Goal: Task Accomplishment & Management: Manage account settings

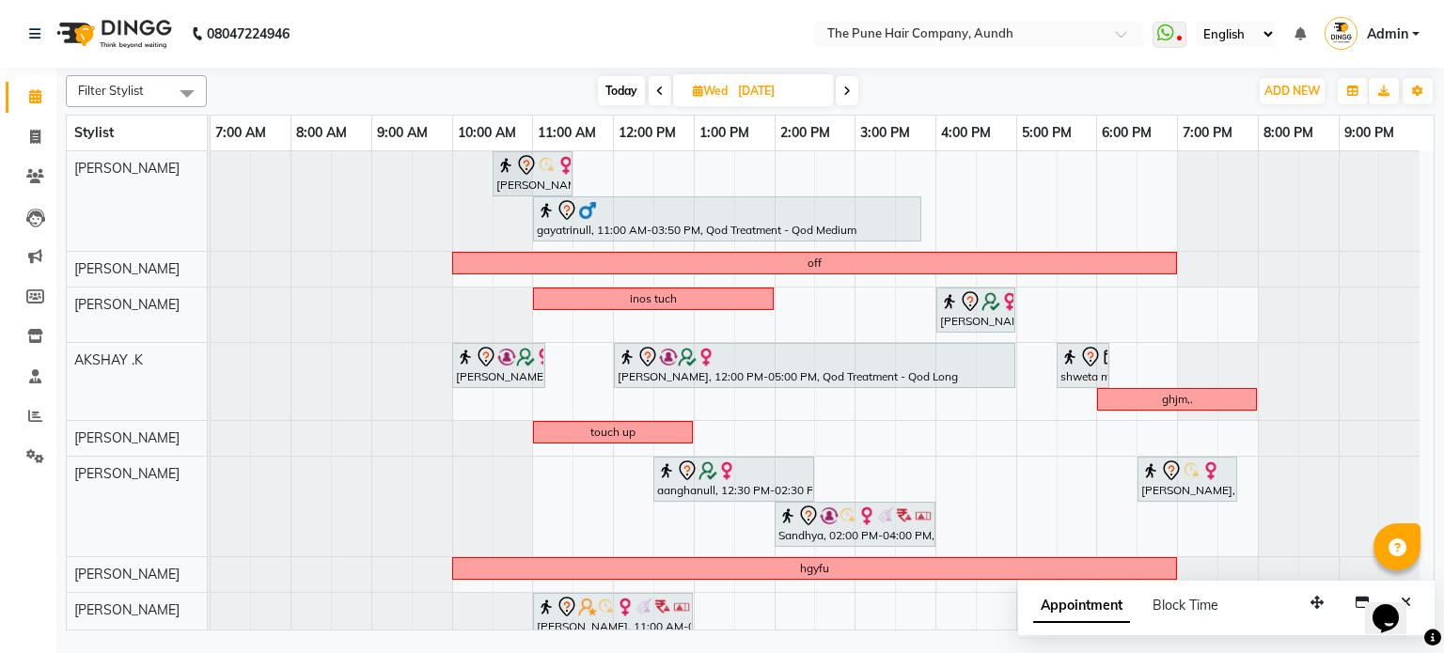
click at [619, 98] on span "Today" at bounding box center [621, 90] width 47 height 29
type input "02-09-2025"
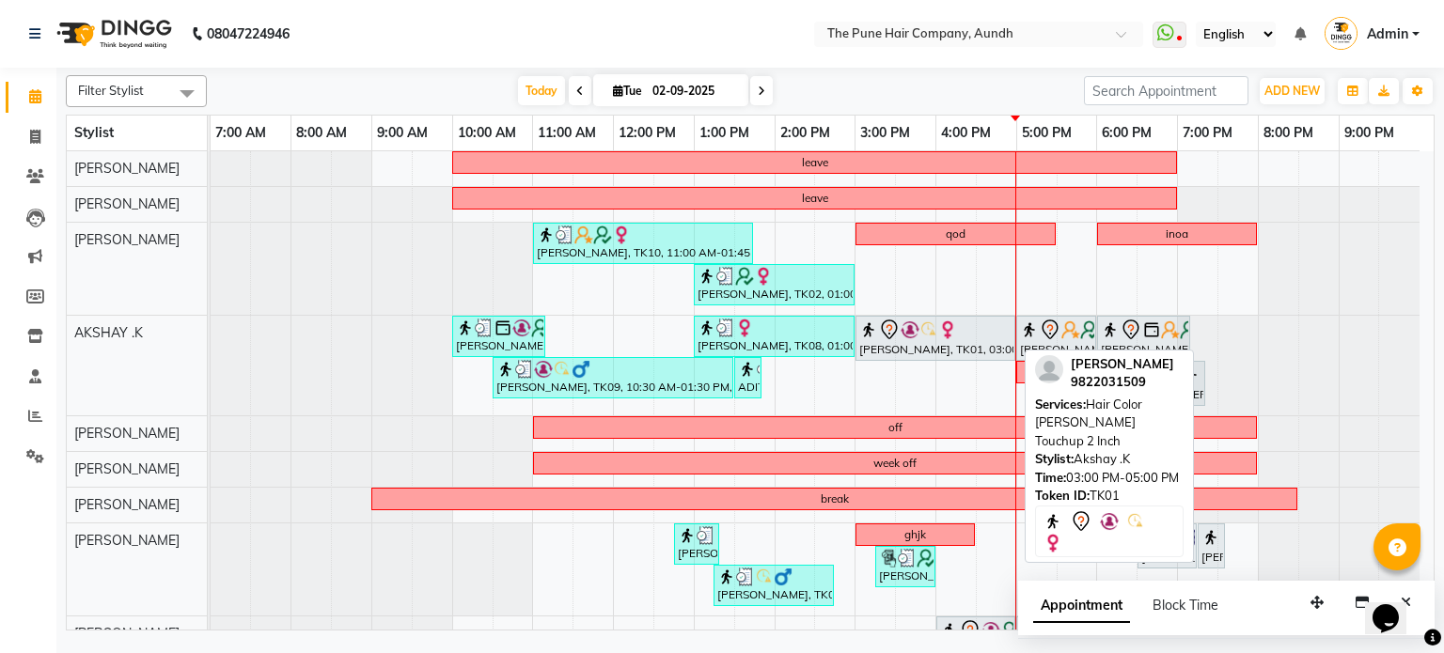
click at [908, 343] on div "[PERSON_NAME], TK01, 03:00 PM-05:00 PM, Hair Color [PERSON_NAME] Touchup 2 Inch" at bounding box center [935, 338] width 156 height 39
click at [895, 334] on icon at bounding box center [889, 330] width 23 height 23
select select "7"
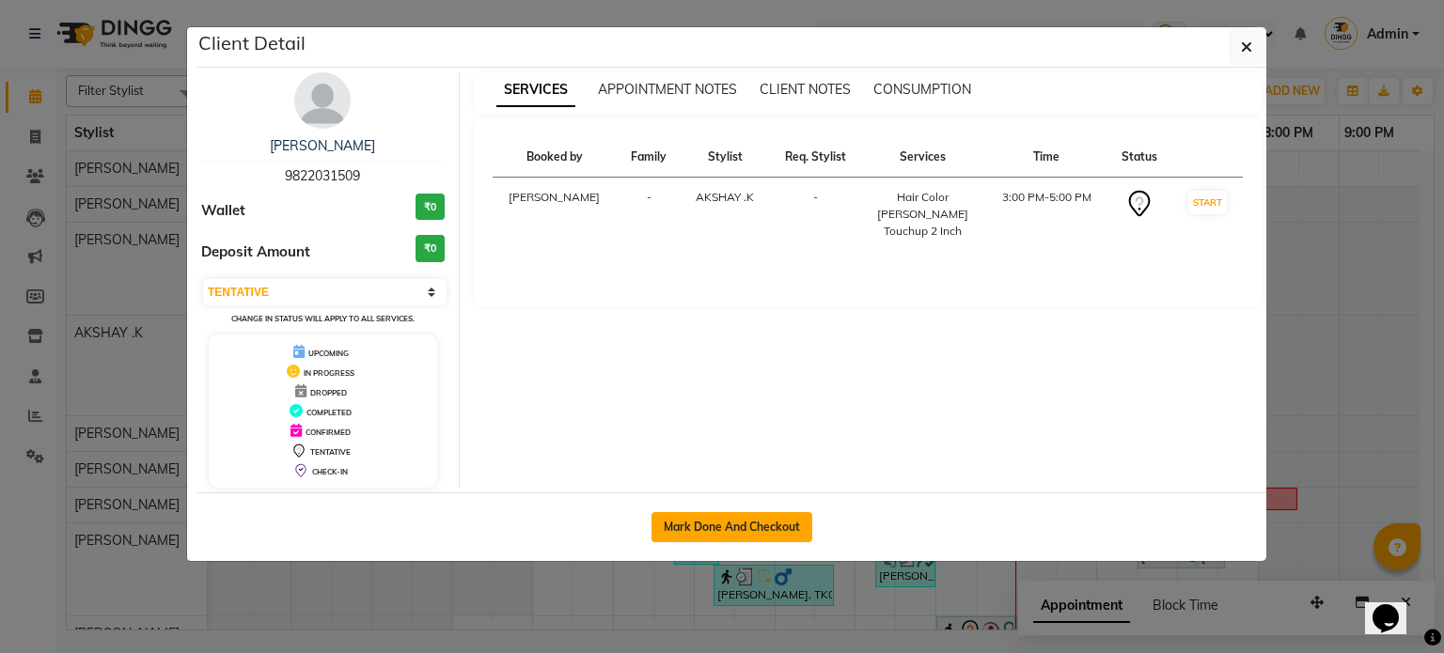
click at [767, 526] on button "Mark Done And Checkout" at bounding box center [731, 527] width 161 height 30
select select "service"
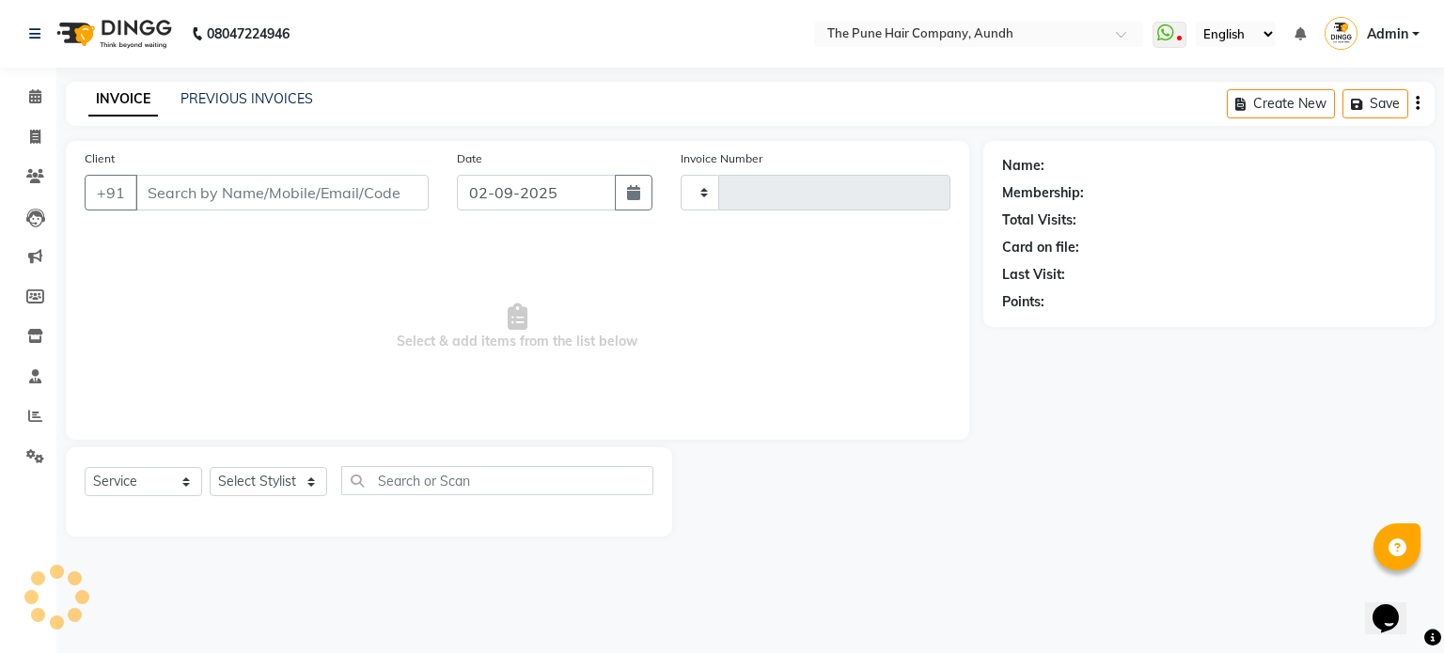
type input "4631"
select select "106"
type input "9822031509"
select select "6746"
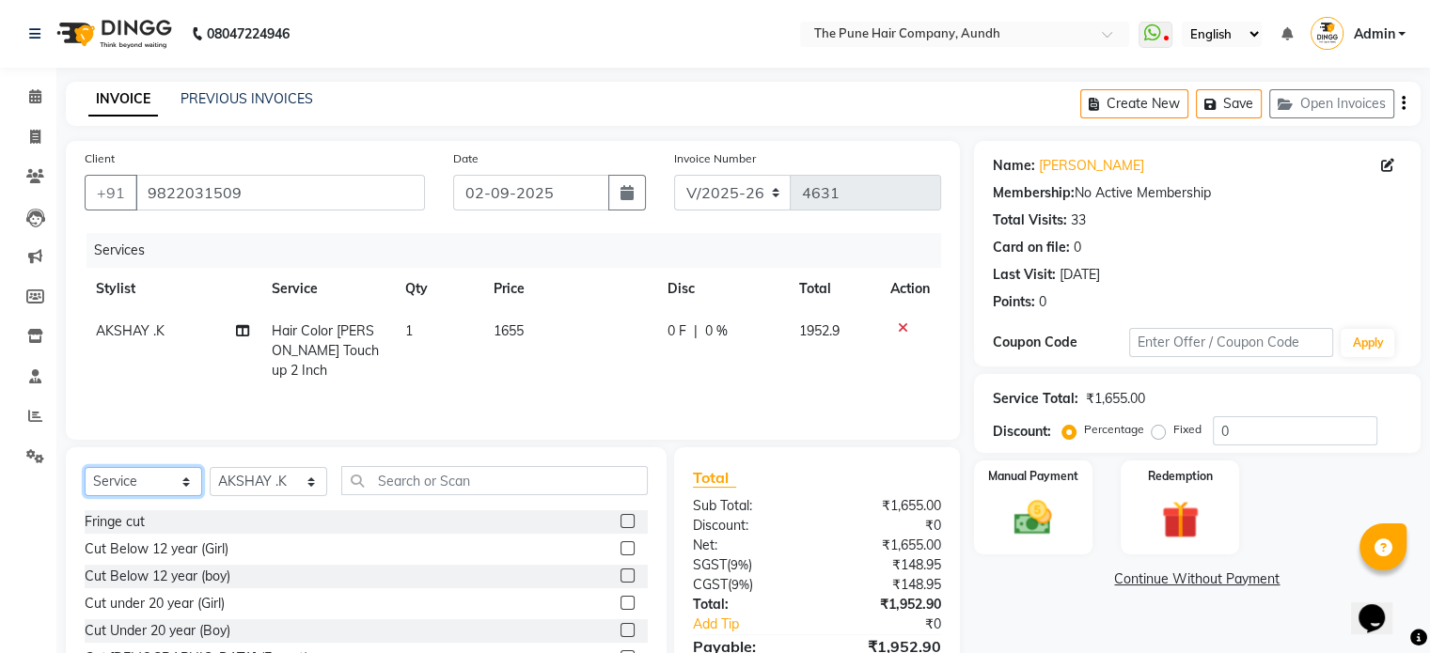
click at [170, 480] on select "Select Service Product Membership Package Voucher Prepaid Gift Card" at bounding box center [144, 481] width 118 height 29
click at [85, 469] on select "Select Service Product Membership Package Voucher Prepaid Gift Card" at bounding box center [144, 481] width 118 height 29
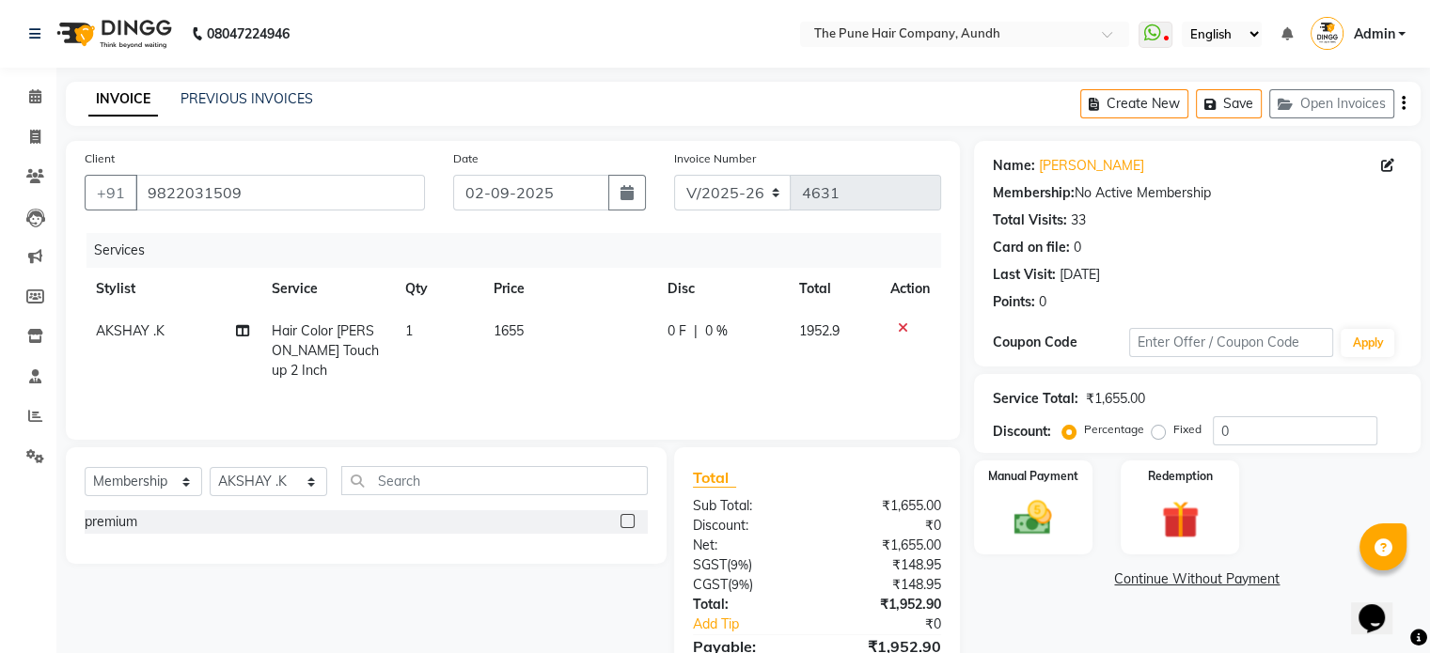
click at [624, 525] on label at bounding box center [627, 521] width 14 height 14
click at [624, 525] on input "checkbox" at bounding box center [626, 522] width 12 height 12
select select "select"
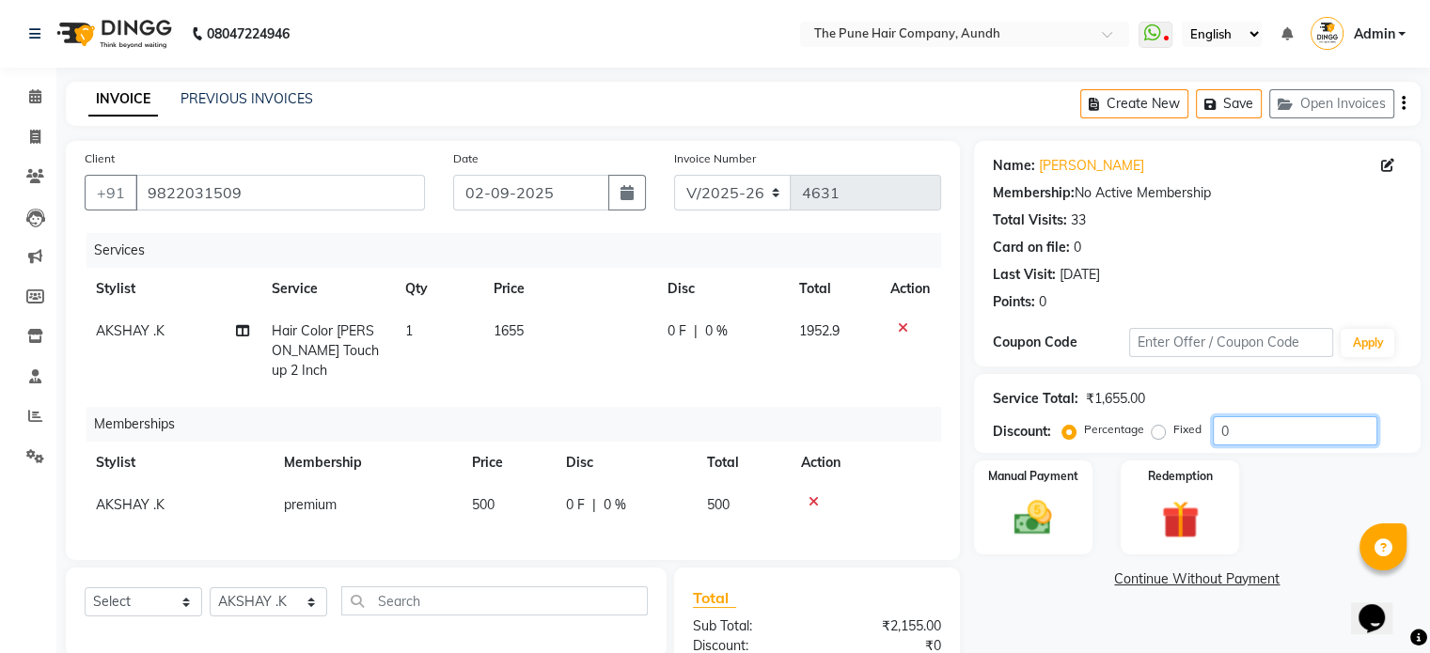
click at [1270, 438] on input "0" at bounding box center [1295, 430] width 165 height 29
type input "020"
click at [1052, 508] on img at bounding box center [1032, 518] width 63 height 45
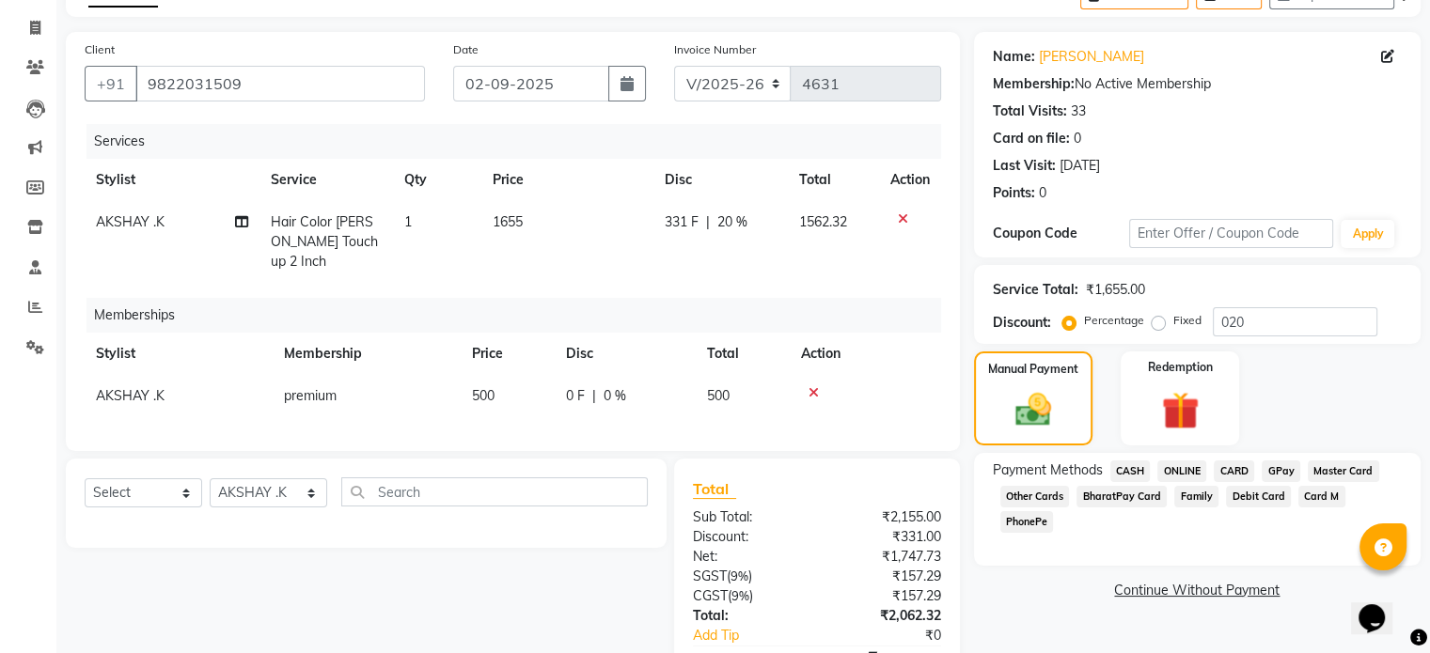
scroll to position [233, 0]
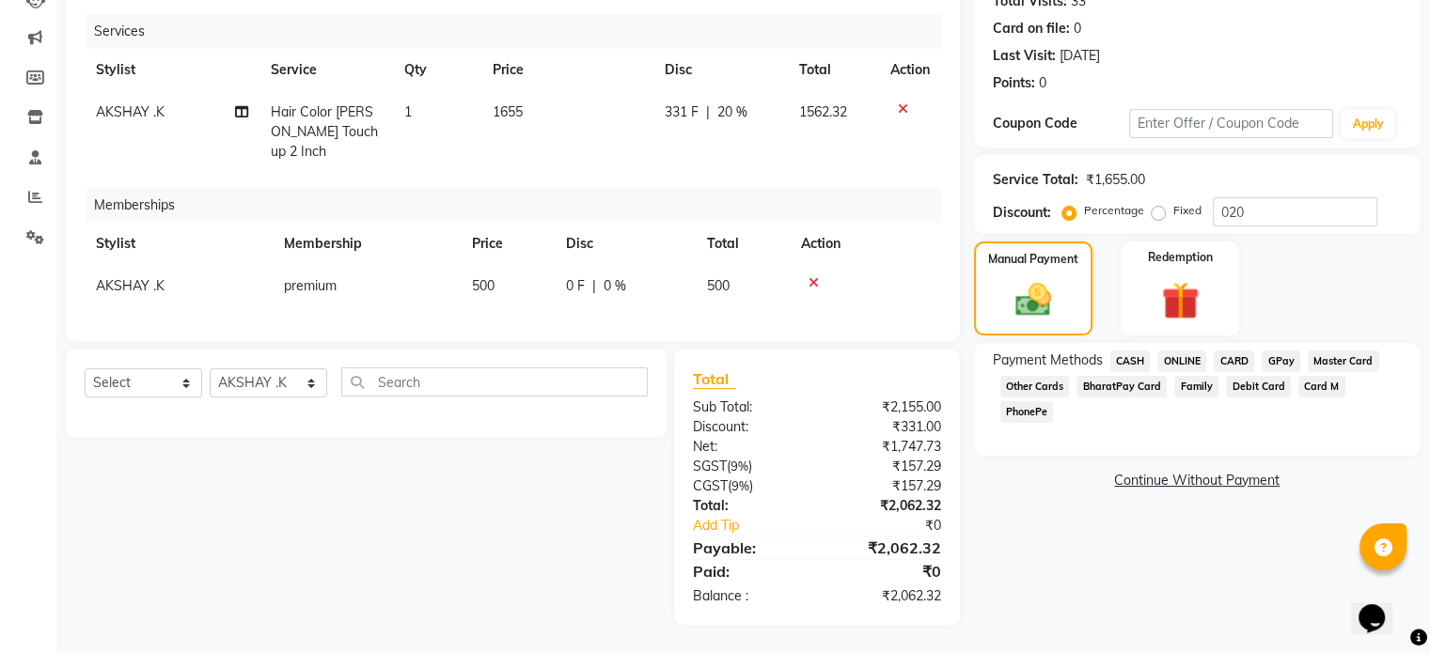
click at [1137, 351] on span "CASH" at bounding box center [1130, 362] width 40 height 22
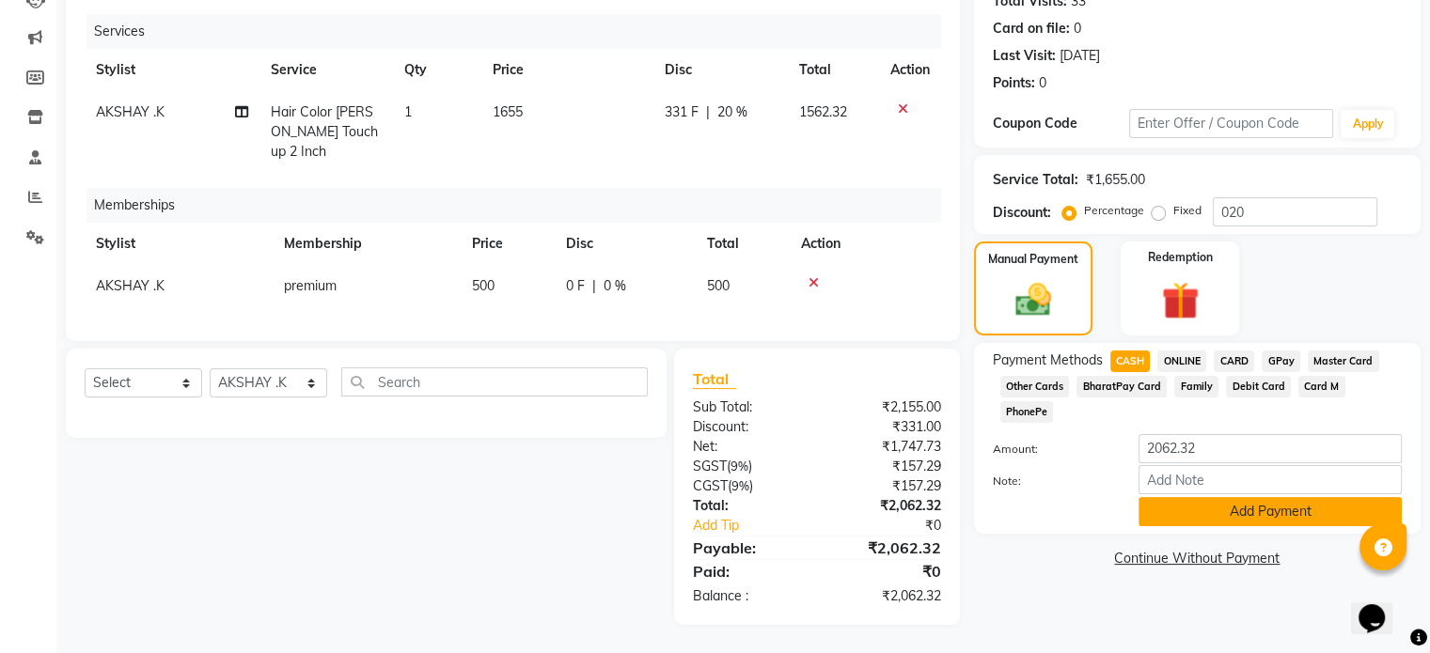
click at [1210, 497] on button "Add Payment" at bounding box center [1269, 511] width 263 height 29
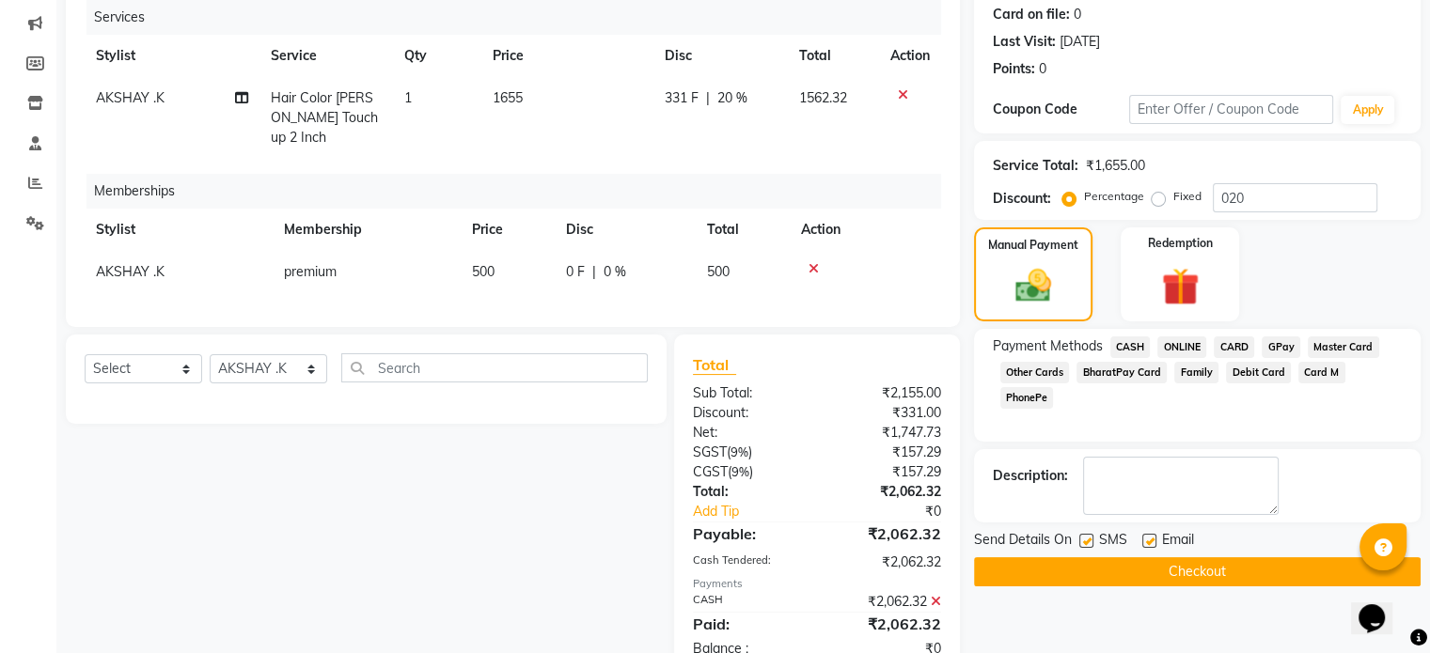
click at [1090, 573] on button "Checkout" at bounding box center [1197, 571] width 447 height 29
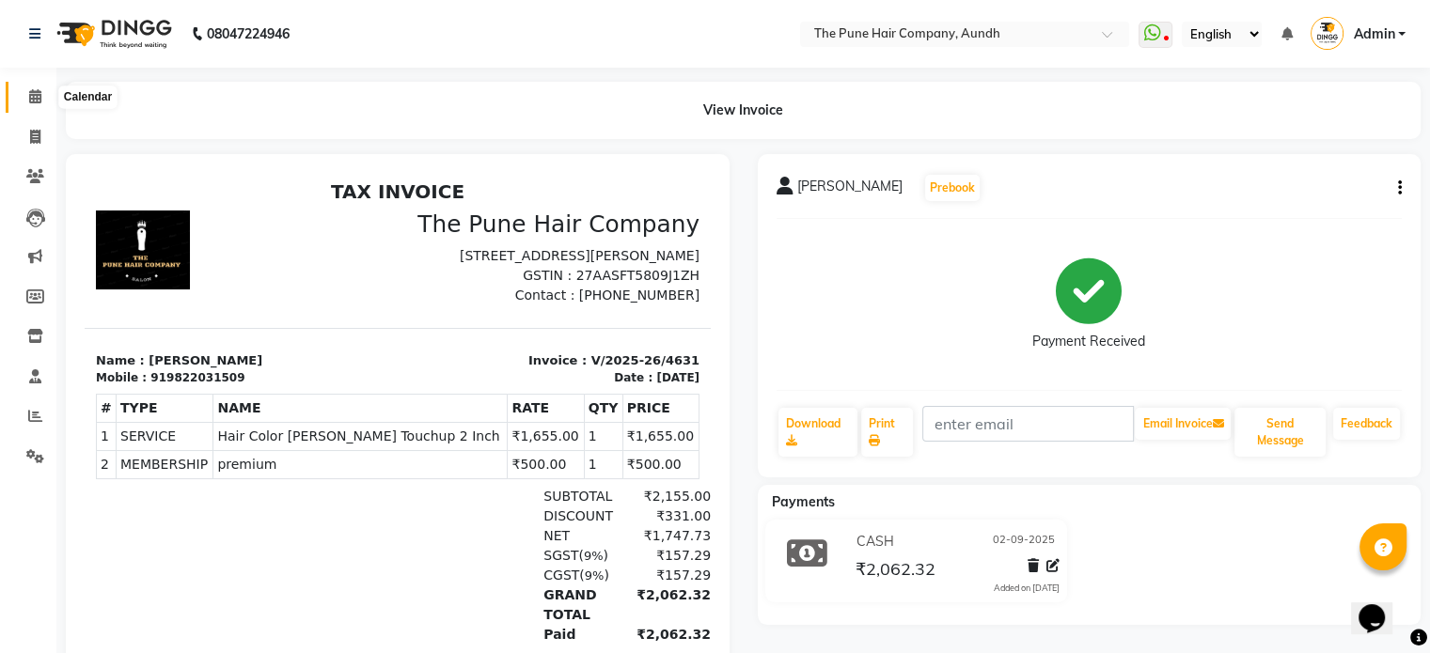
click at [30, 95] on icon at bounding box center [35, 96] width 12 height 14
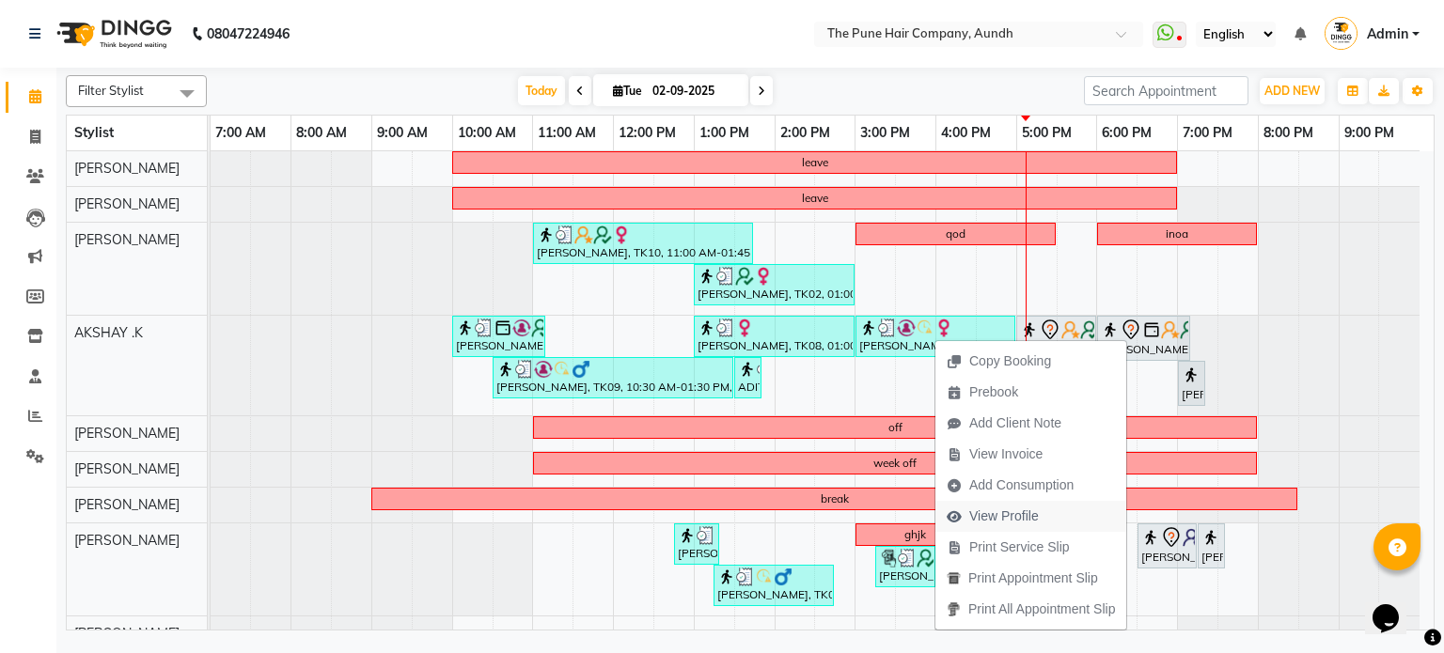
click at [1005, 516] on span "View Profile" at bounding box center [1004, 517] width 70 height 20
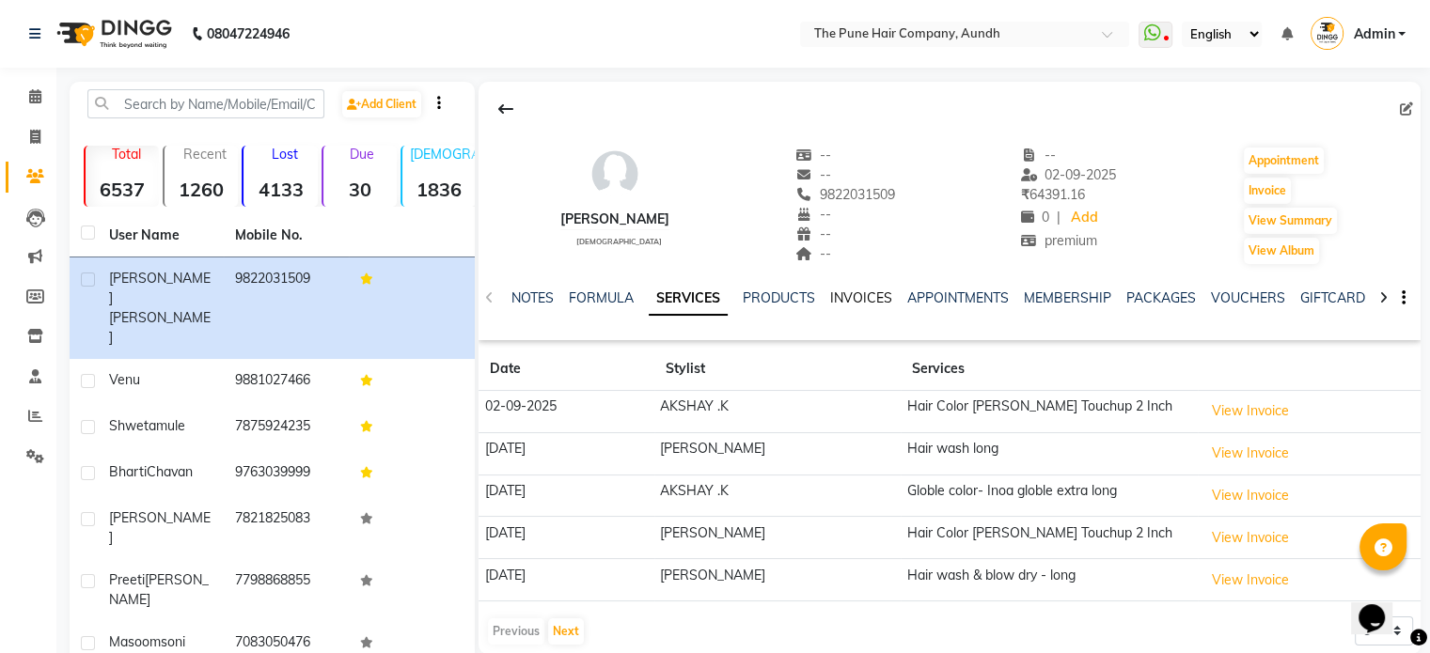
click at [851, 297] on link "INVOICES" at bounding box center [861, 298] width 62 height 17
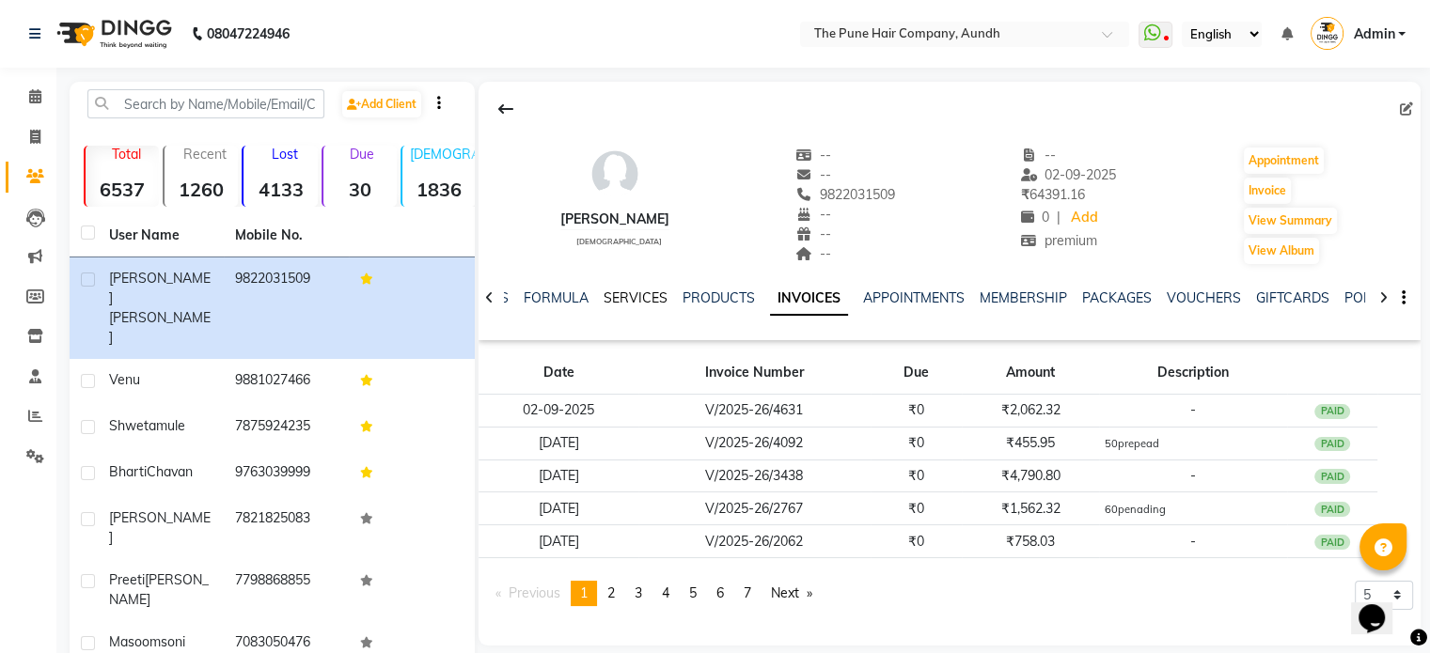
click at [620, 296] on link "SERVICES" at bounding box center [636, 298] width 64 height 17
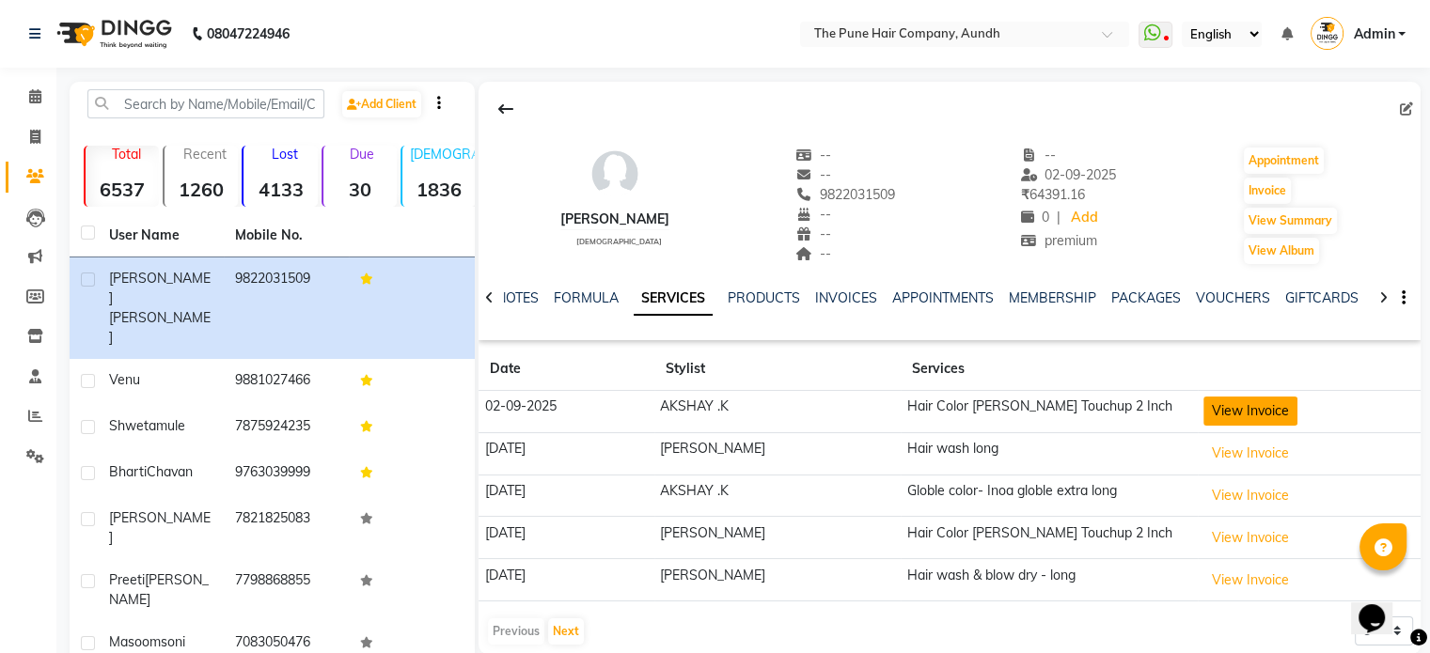
click at [1254, 412] on button "View Invoice" at bounding box center [1250, 411] width 94 height 29
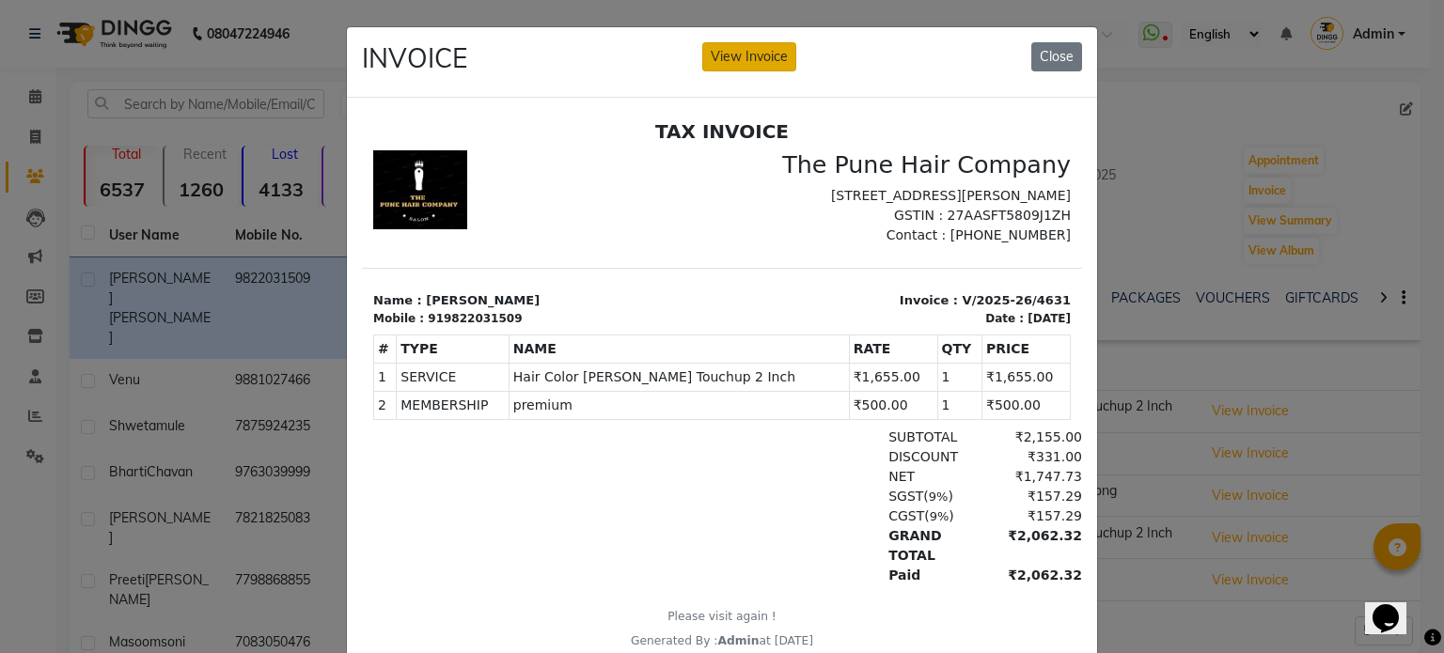
click at [748, 46] on button "View Invoice" at bounding box center [749, 56] width 94 height 29
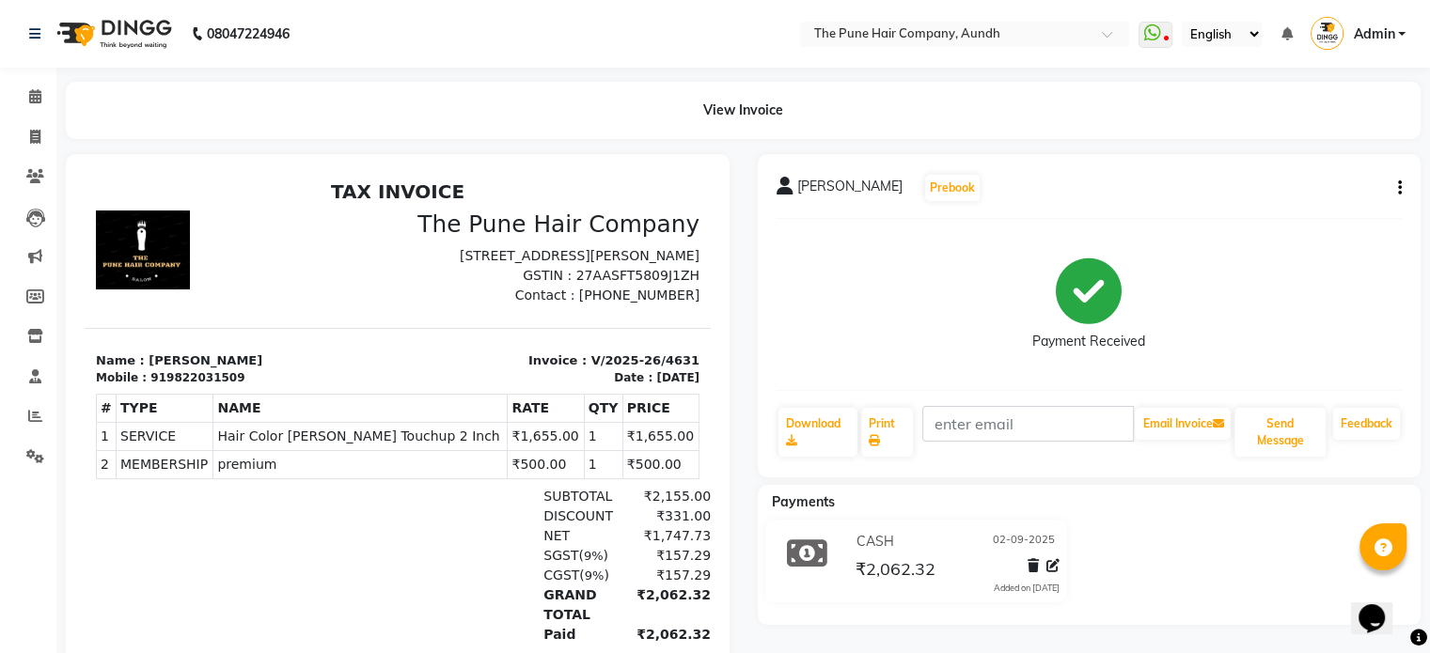
click at [1391, 197] on button "button" at bounding box center [1395, 189] width 11 height 20
click at [1250, 211] on div "Edit Invoice" at bounding box center [1305, 212] width 129 height 24
select select "service"
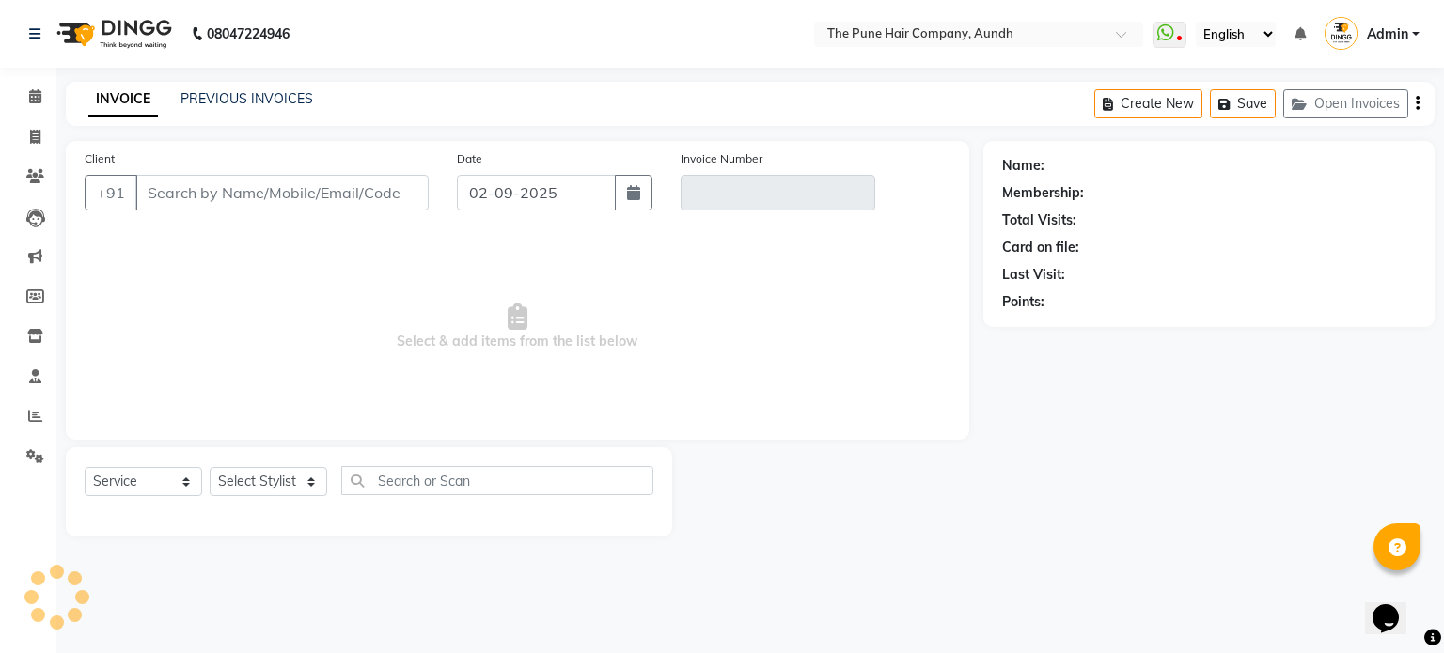
type input "9822031509"
type input "V/2025-26/4631"
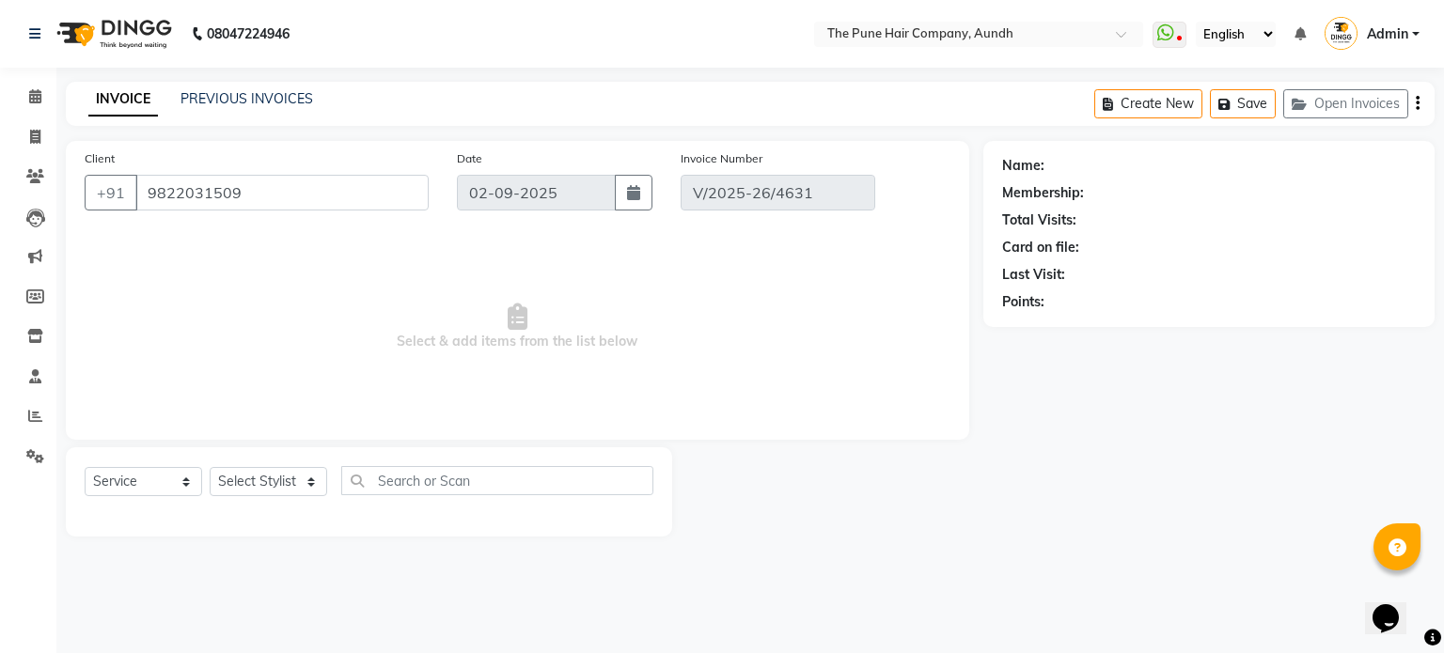
select select "1: Object"
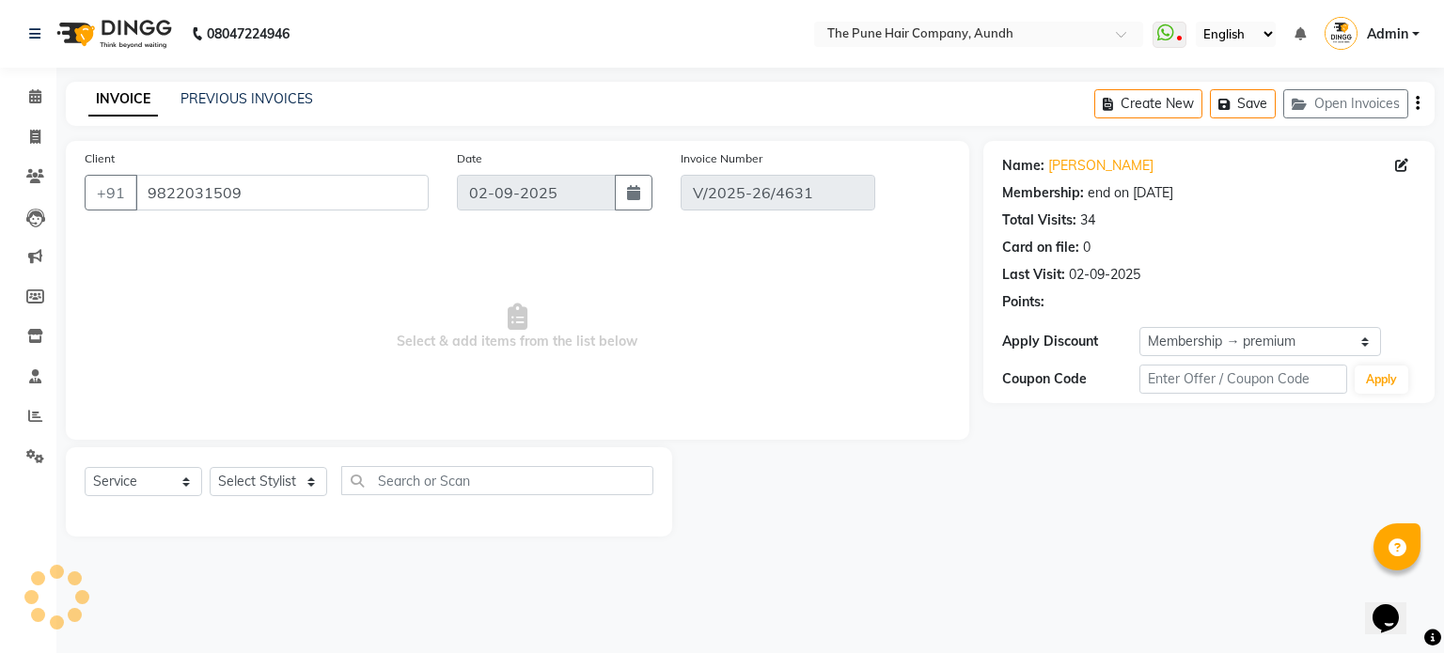
select select "select"
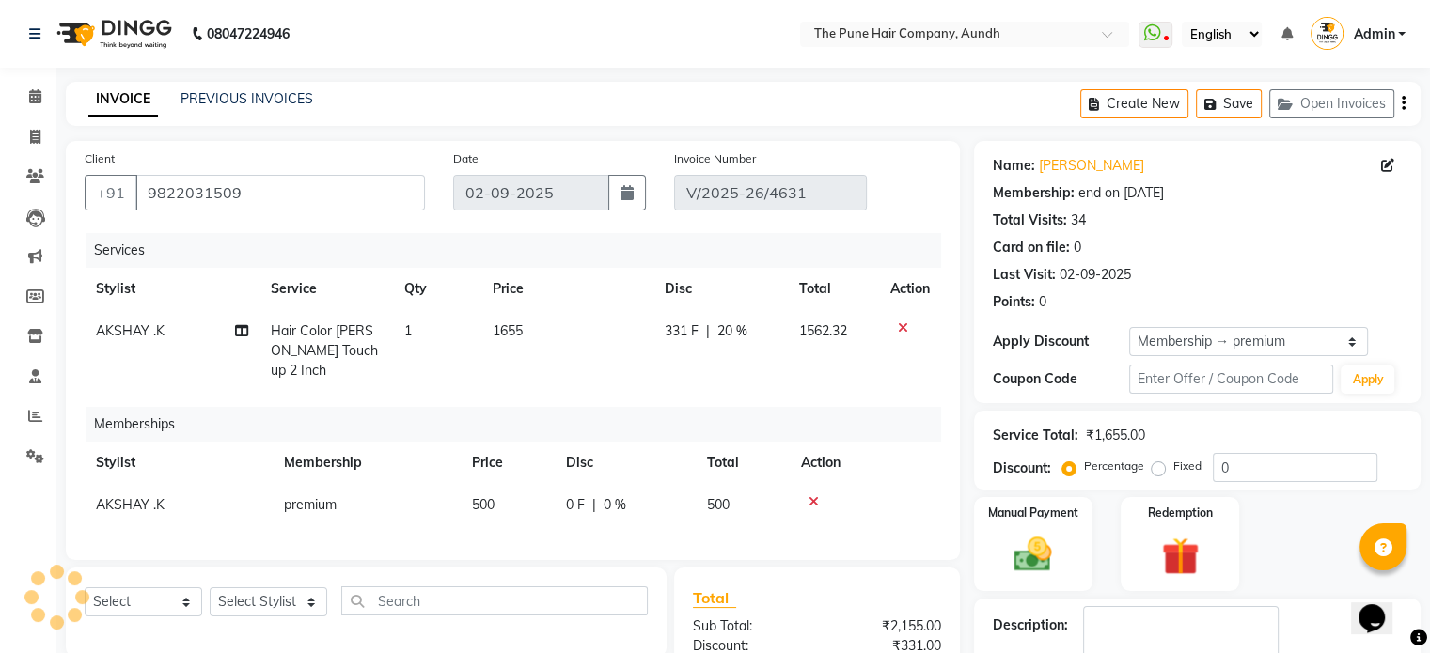
type input "20"
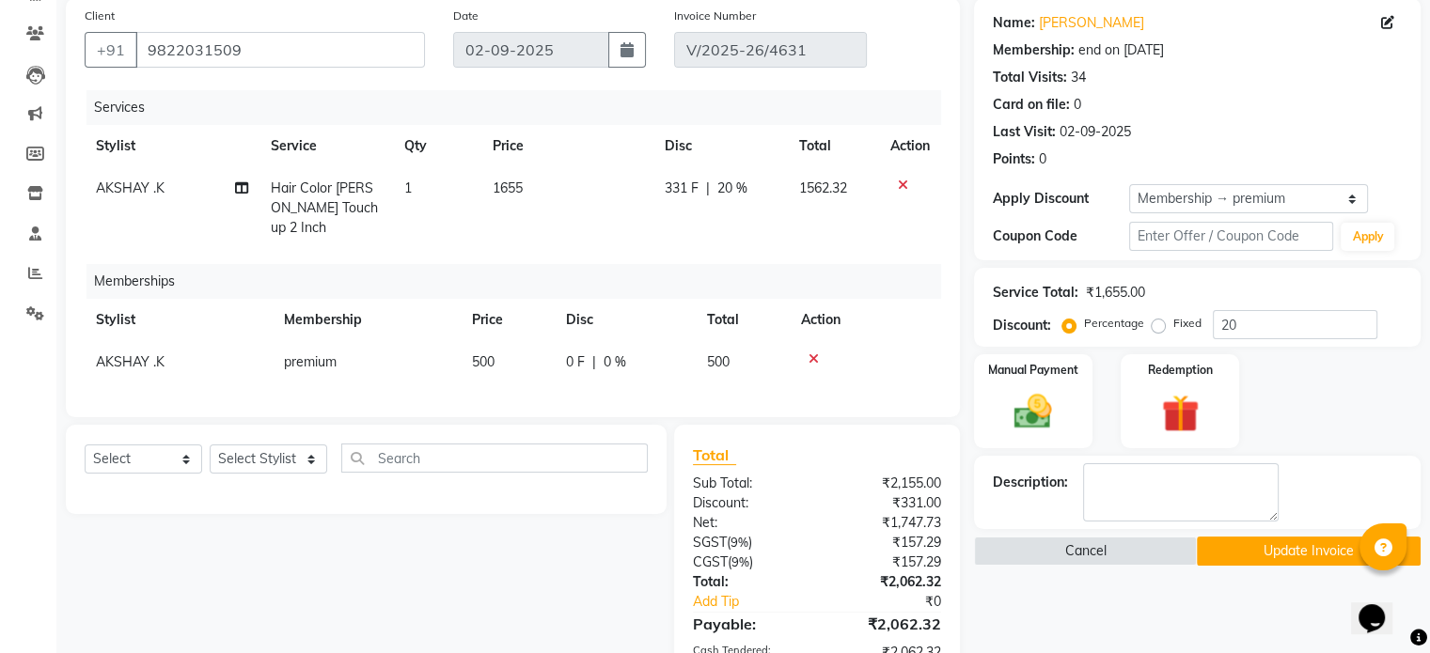
scroll to position [300, 0]
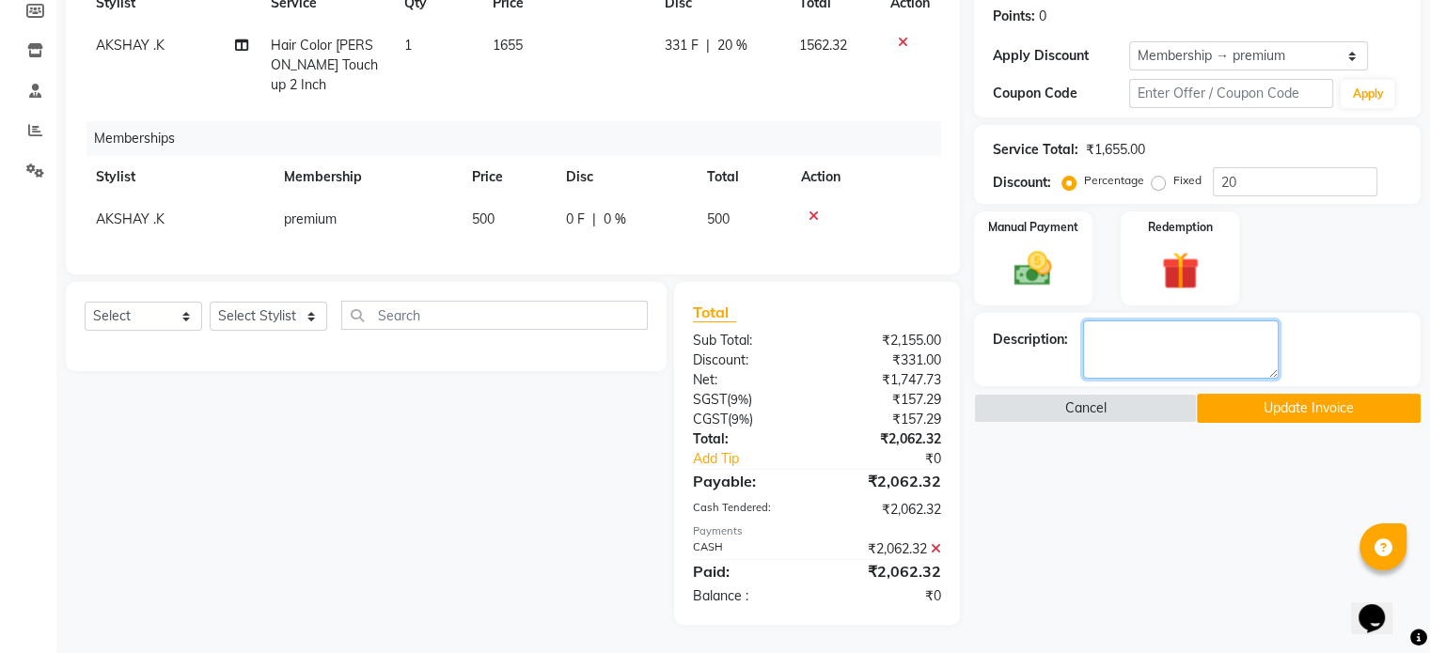
click at [1117, 326] on textarea at bounding box center [1181, 350] width 196 height 58
type textarea "all clear"
click at [1282, 394] on button "Update Invoice" at bounding box center [1309, 408] width 224 height 29
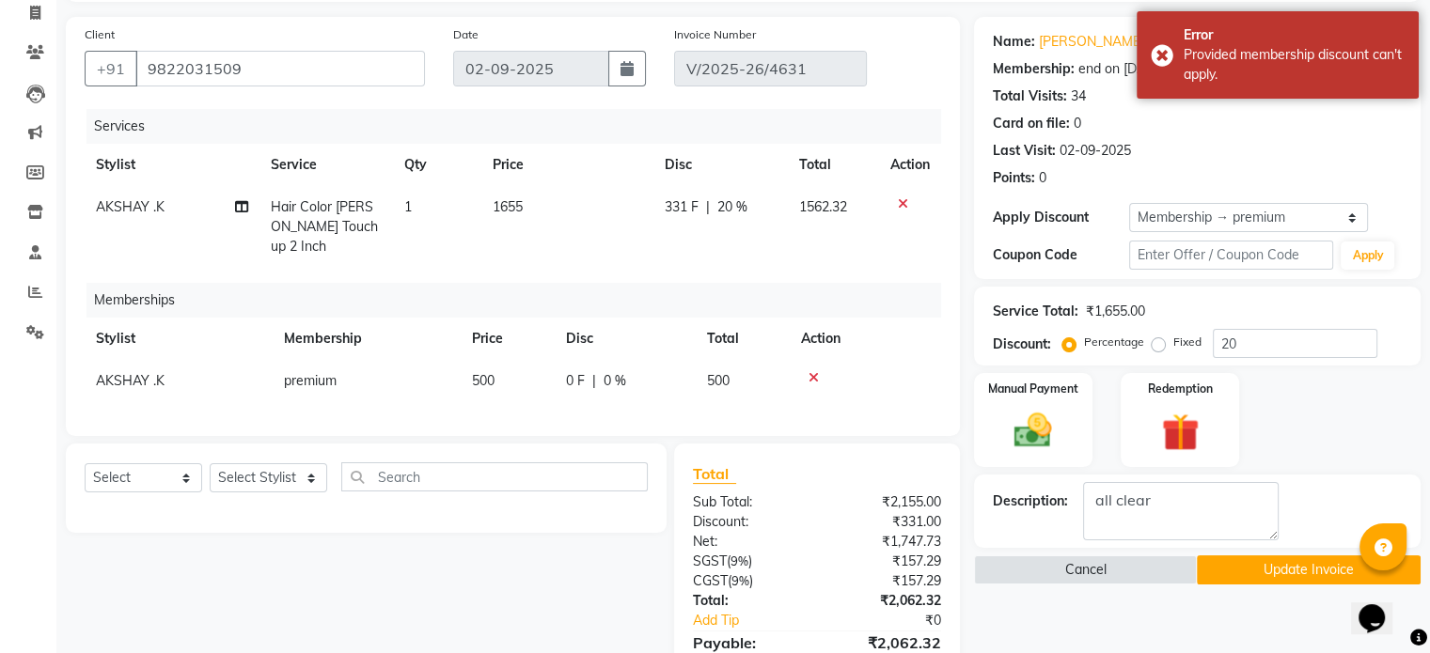
scroll to position [112, 0]
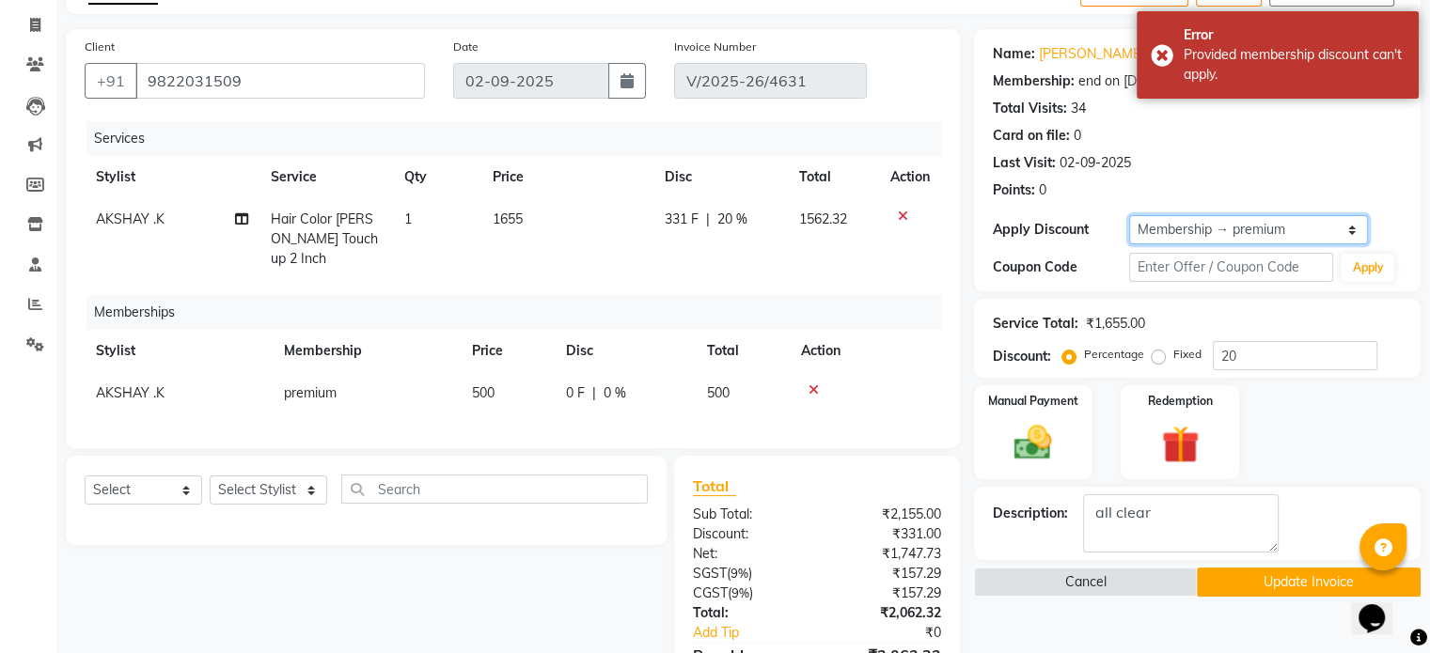
click at [1188, 232] on select "Select Membership → premium" at bounding box center [1248, 229] width 239 height 29
select select "0:"
click at [1129, 215] on select "Select Membership → premium" at bounding box center [1248, 229] width 239 height 29
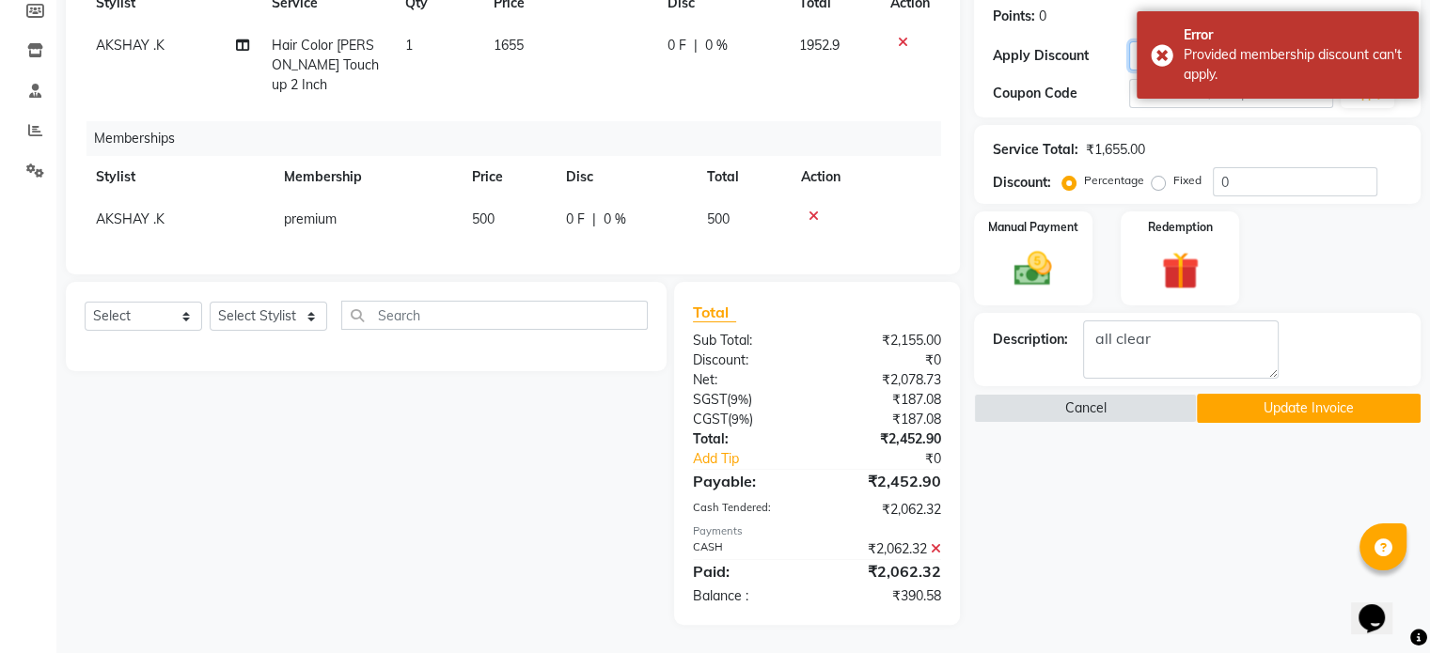
scroll to position [300, 0]
click at [933, 549] on icon at bounding box center [936, 548] width 10 height 13
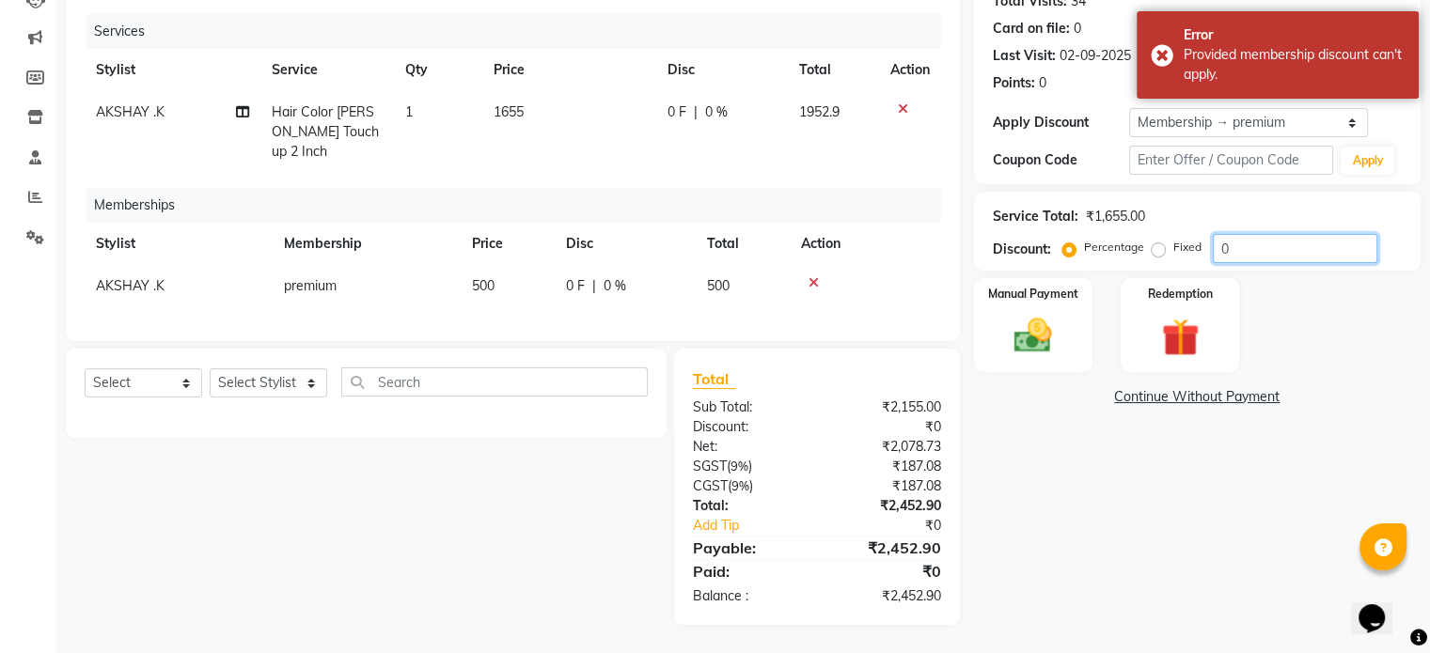
click at [1256, 234] on input "0" at bounding box center [1295, 248] width 165 height 29
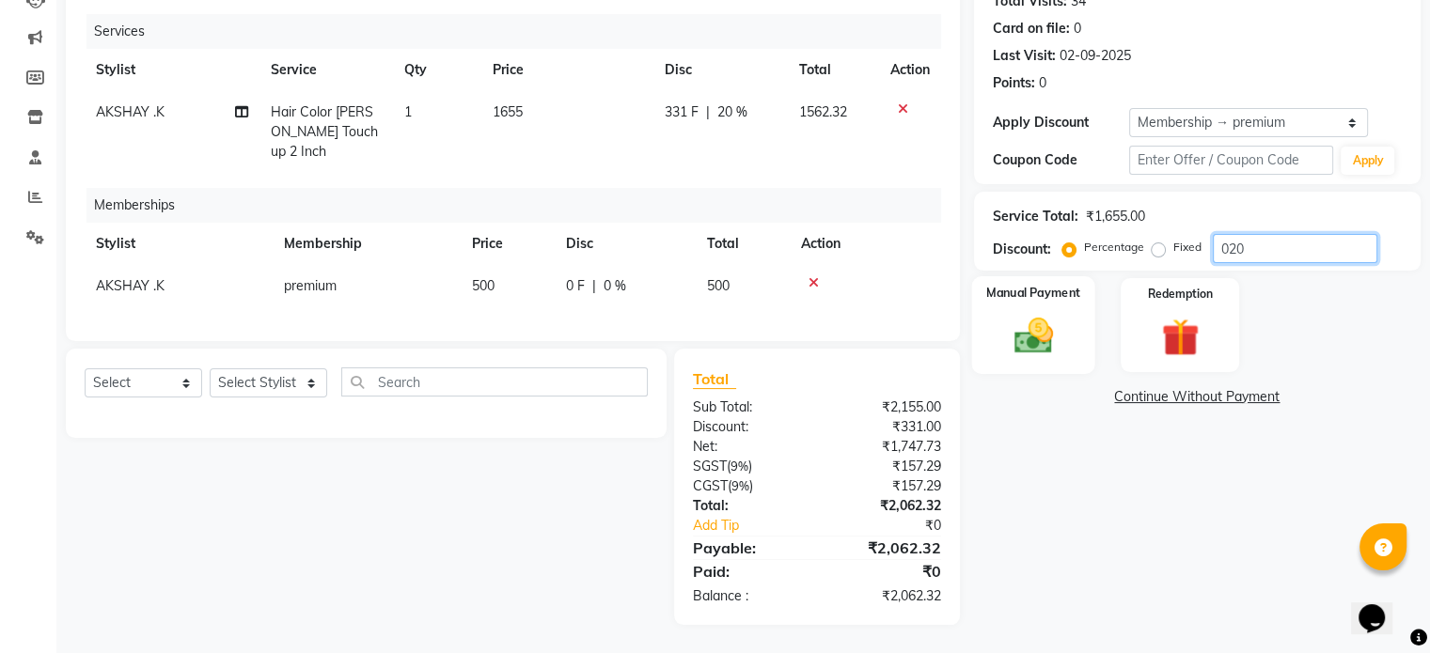
type input "020"
click at [1042, 314] on img at bounding box center [1032, 336] width 63 height 45
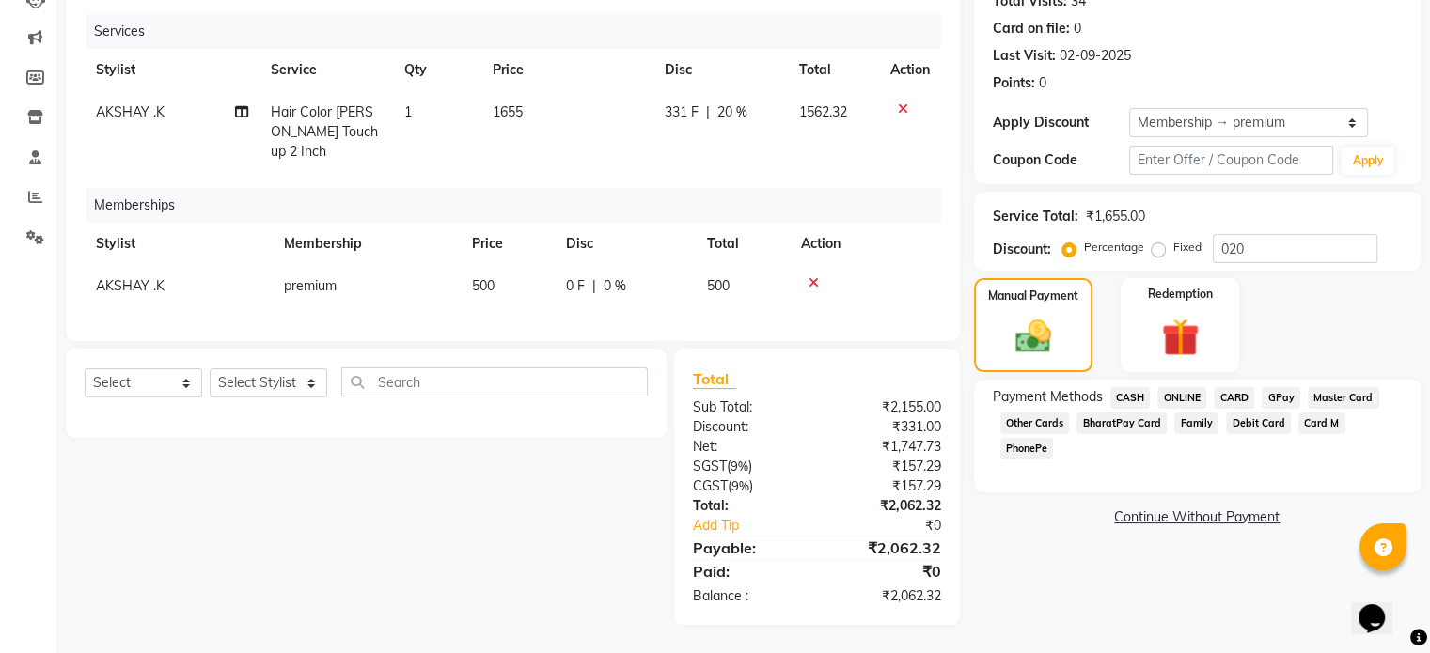
click at [1124, 387] on span "CASH" at bounding box center [1130, 398] width 40 height 22
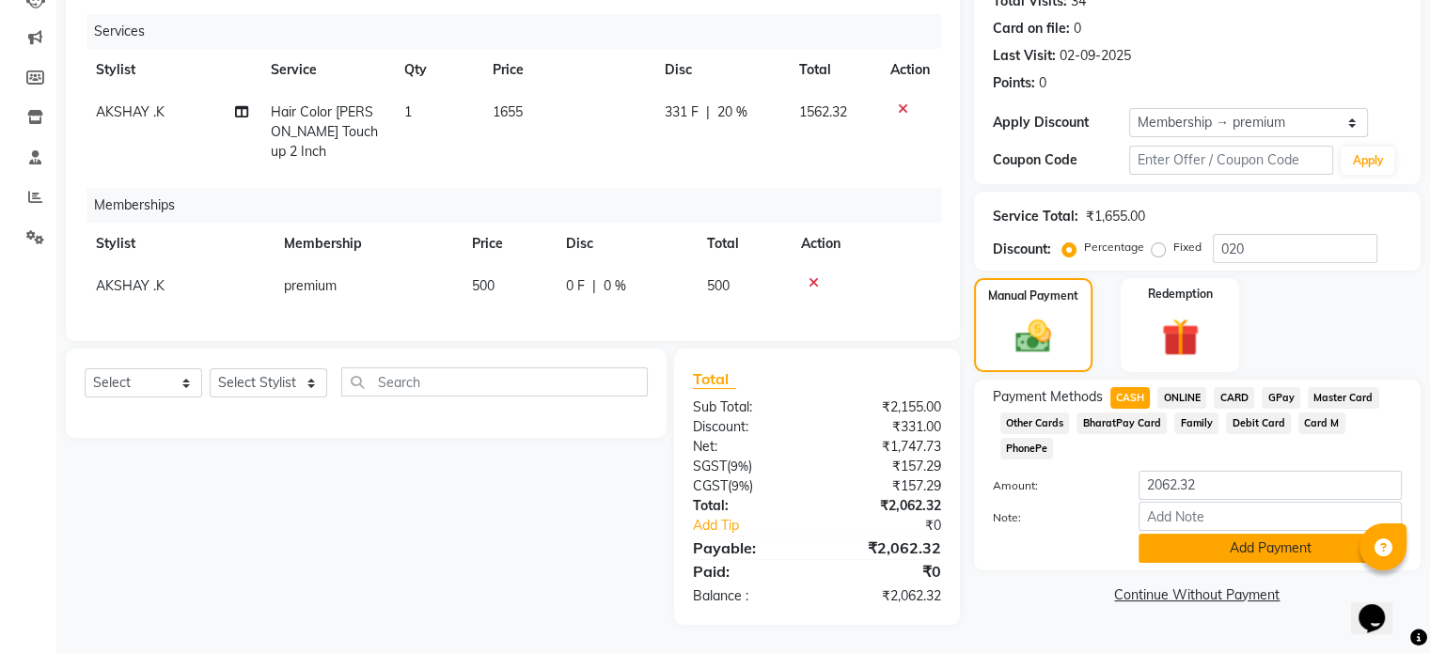
click at [1195, 534] on button "Add Payment" at bounding box center [1269, 548] width 263 height 29
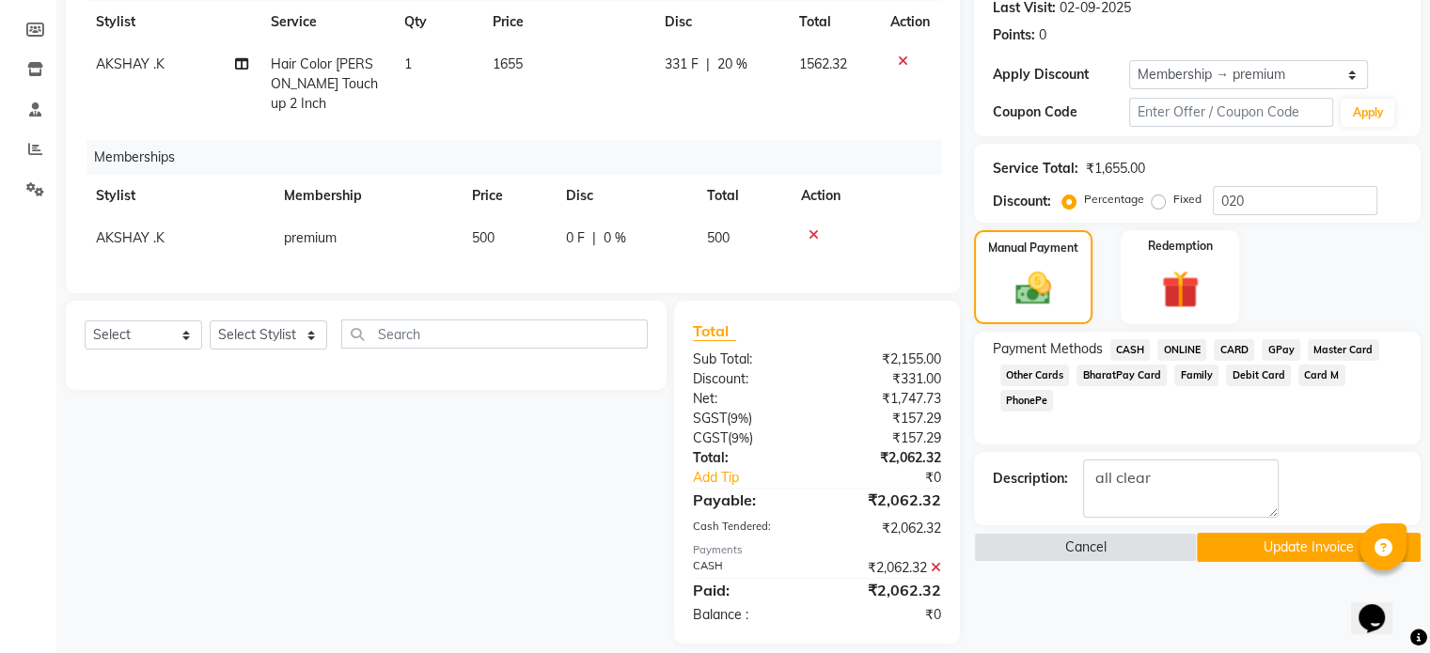
scroll to position [300, 0]
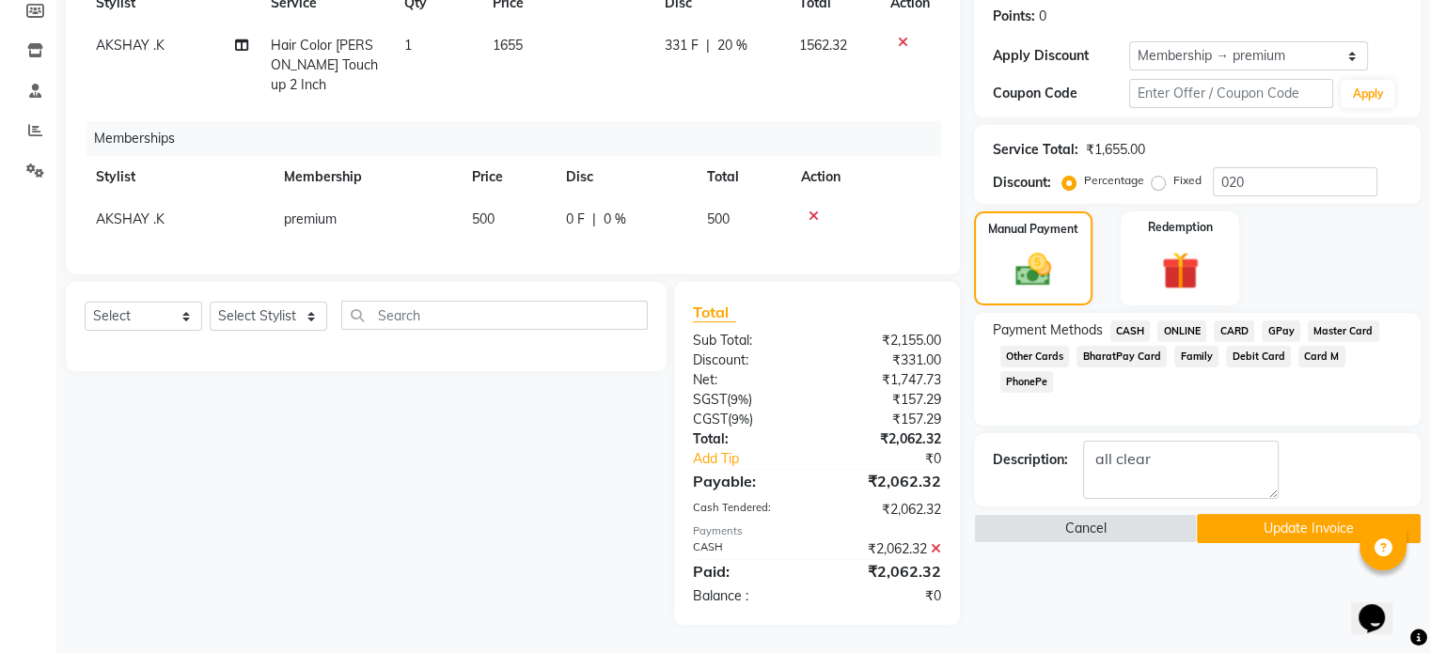
click at [1303, 518] on button "Update Invoice" at bounding box center [1309, 528] width 224 height 29
